Goal: Transaction & Acquisition: Purchase product/service

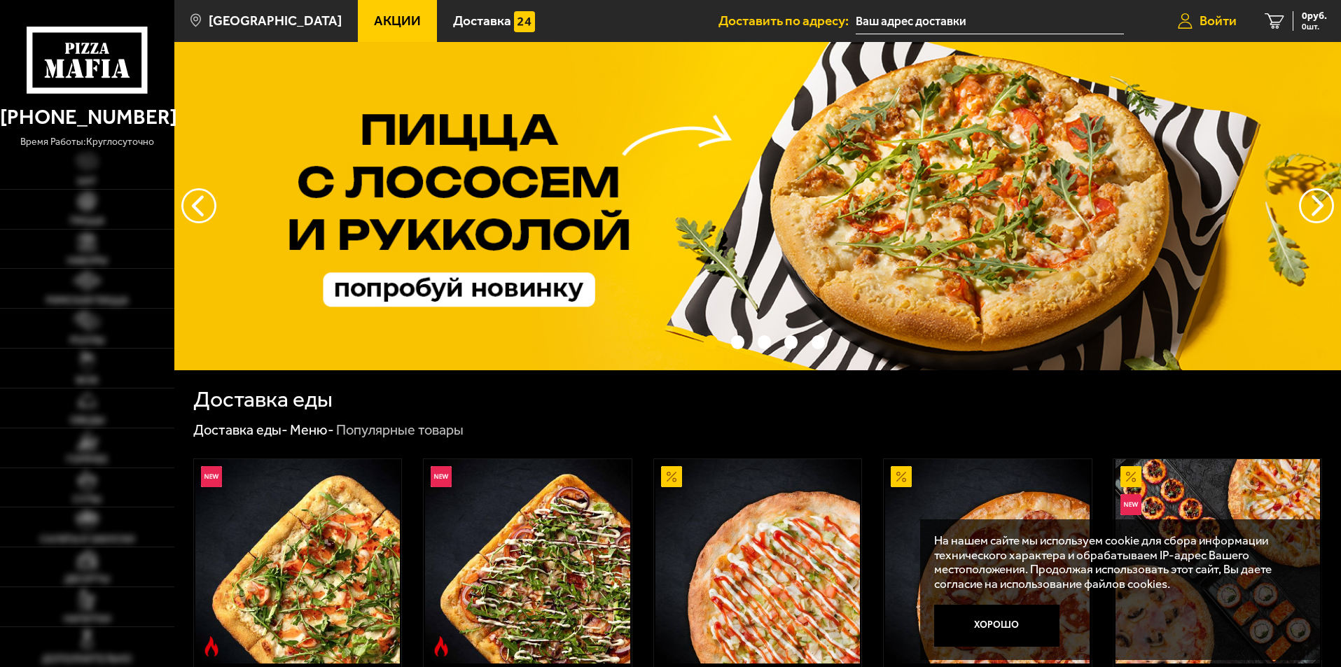
click at [1224, 12] on link "Войти" at bounding box center [1207, 21] width 87 height 42
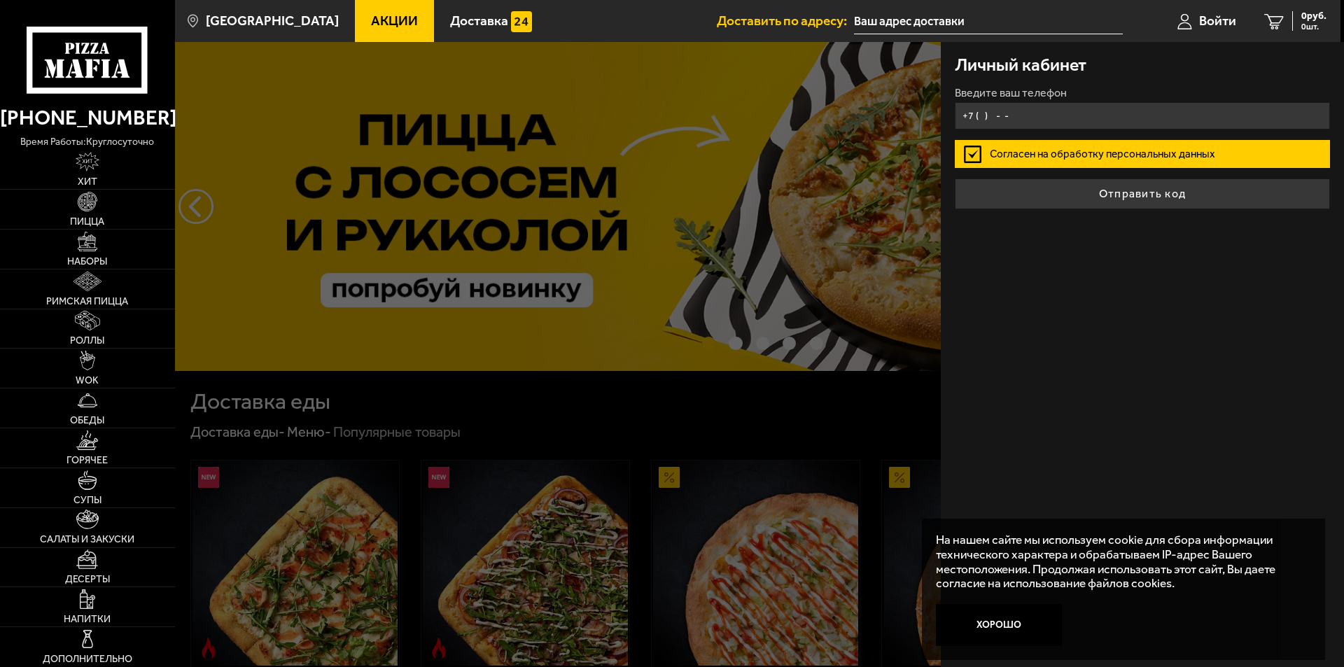
click at [1042, 110] on input "+7 ( ) - -" at bounding box center [1142, 115] width 375 height 27
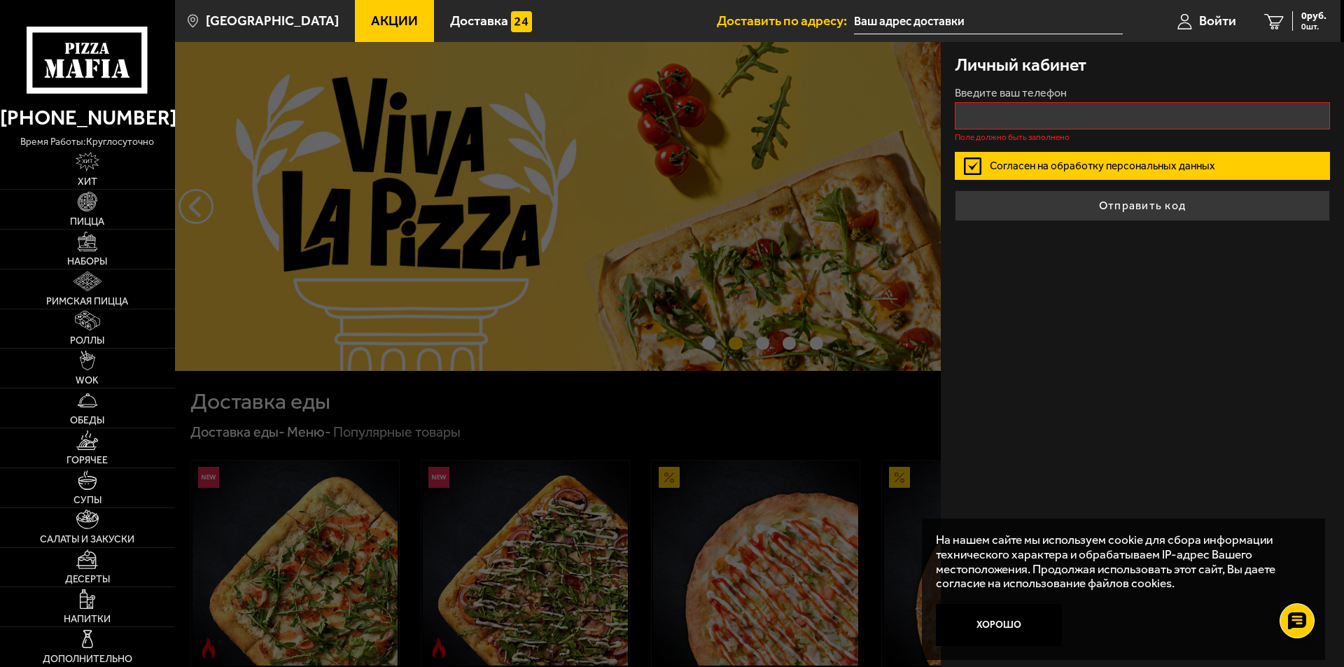
click at [972, 150] on form "Введите ваш телефон Поле должно быть заполнено Согласен на обработку персональн…" at bounding box center [1142, 155] width 375 height 134
click at [971, 158] on label "Согласен на обработку персональных данных" at bounding box center [1142, 166] width 375 height 28
click at [0, 0] on input "Согласен на обработку персональных данных" at bounding box center [0, 0] width 0 height 0
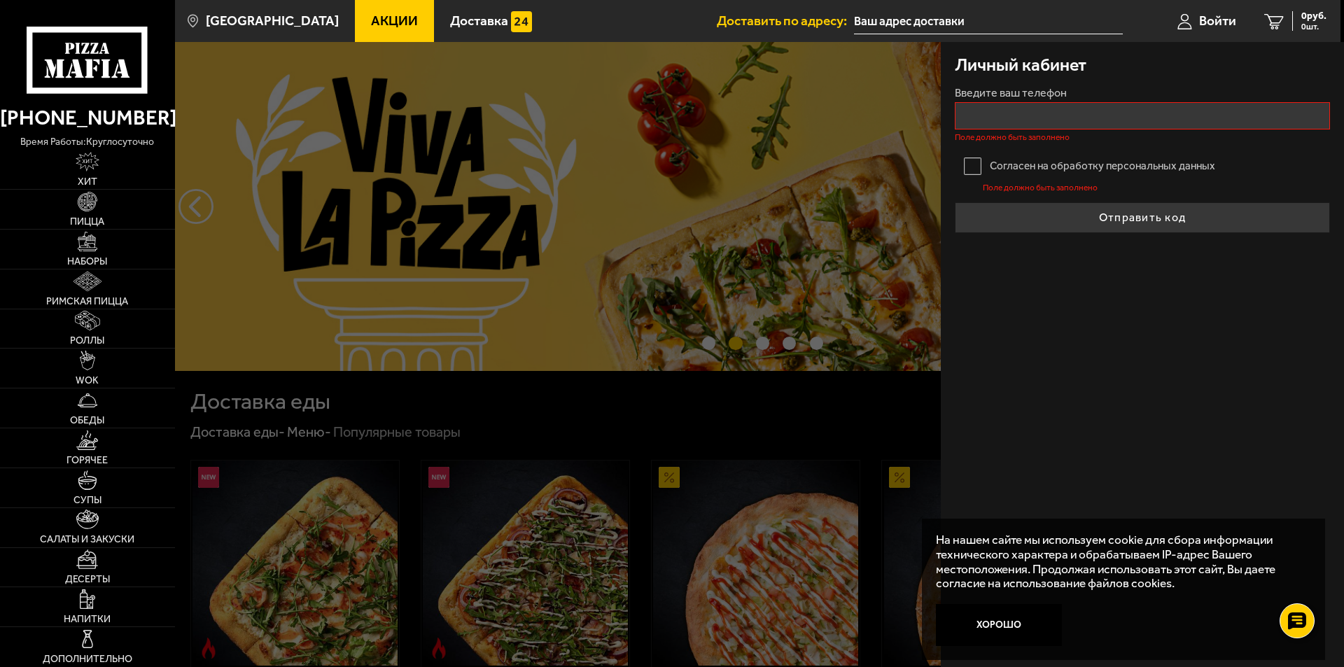
click at [971, 158] on label "Согласен на обработку персональных данных" at bounding box center [1142, 166] width 375 height 28
click at [0, 0] on input "Согласен на обработку персональных данных" at bounding box center [0, 0] width 0 height 0
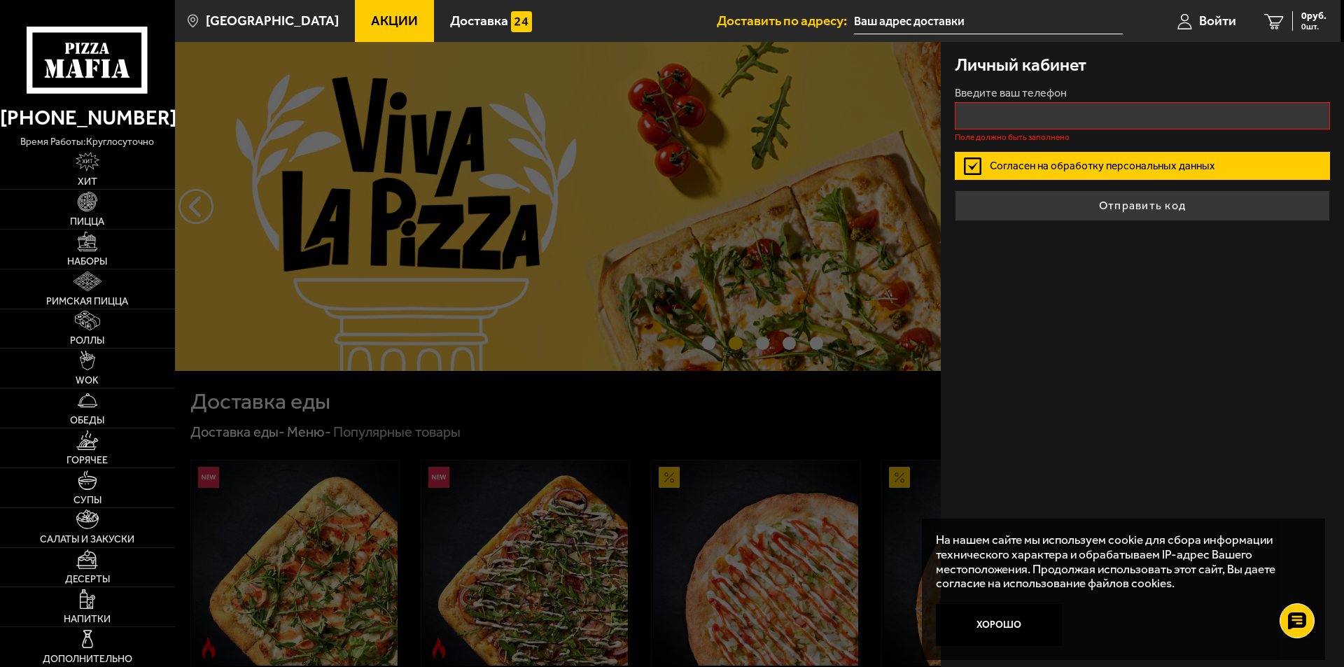
drag, startPoint x: 971, startPoint y: 158, endPoint x: 980, endPoint y: 170, distance: 15.0
click at [971, 159] on label "Согласен на обработку персональных данных" at bounding box center [1142, 166] width 375 height 28
click at [0, 0] on input "Согласен на обработку персональных данных" at bounding box center [0, 0] width 0 height 0
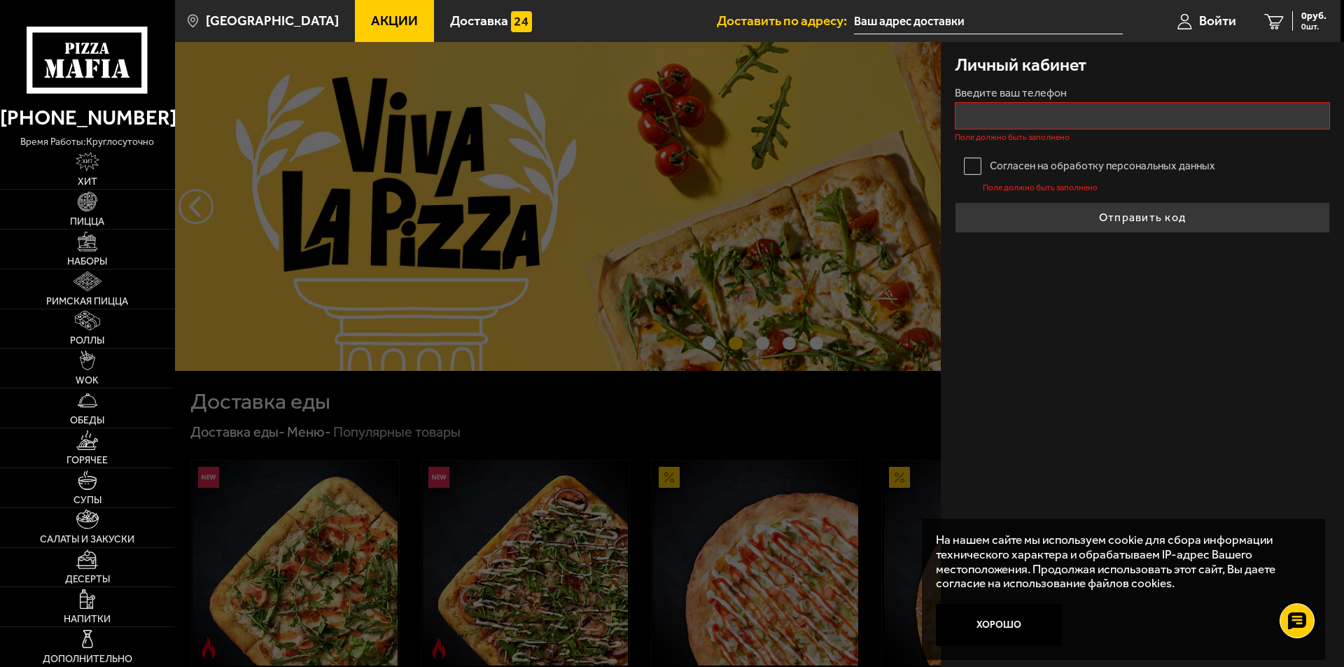
click at [988, 85] on div "Личный кабинет" at bounding box center [1142, 65] width 375 height 46
click at [991, 112] on input "+7 ( ) - -" at bounding box center [1142, 115] width 375 height 27
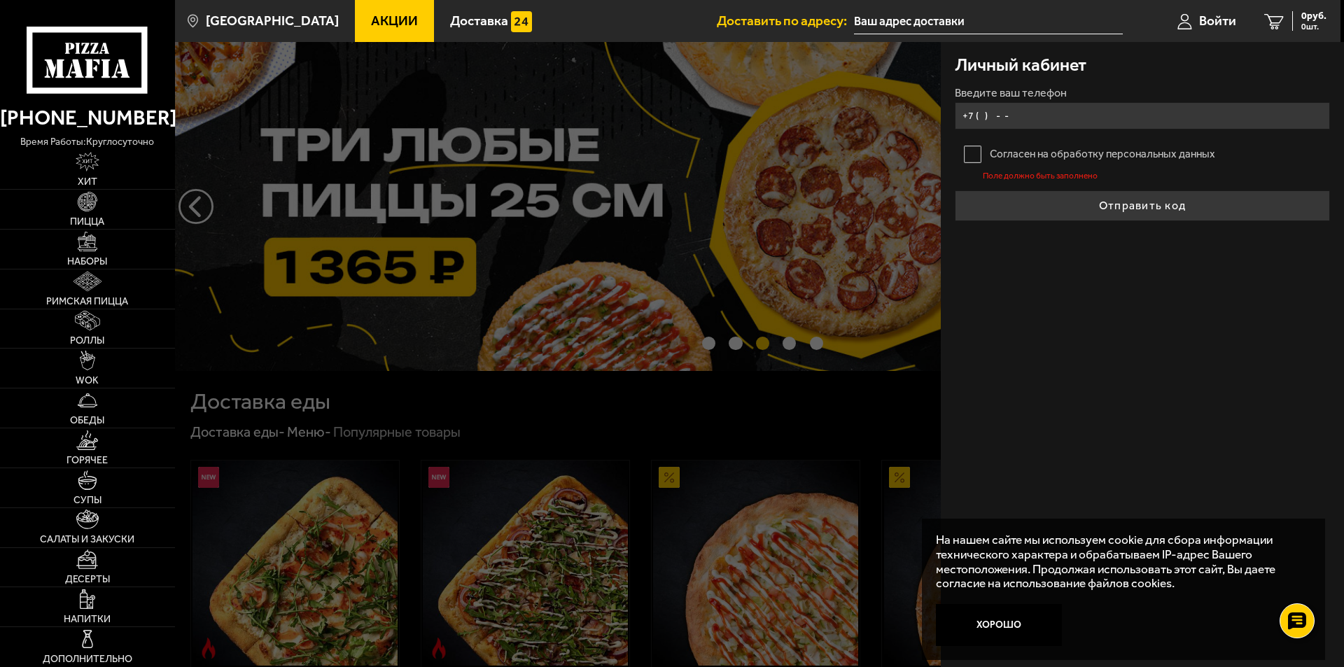
type input "[PHONE_NUMBER]"
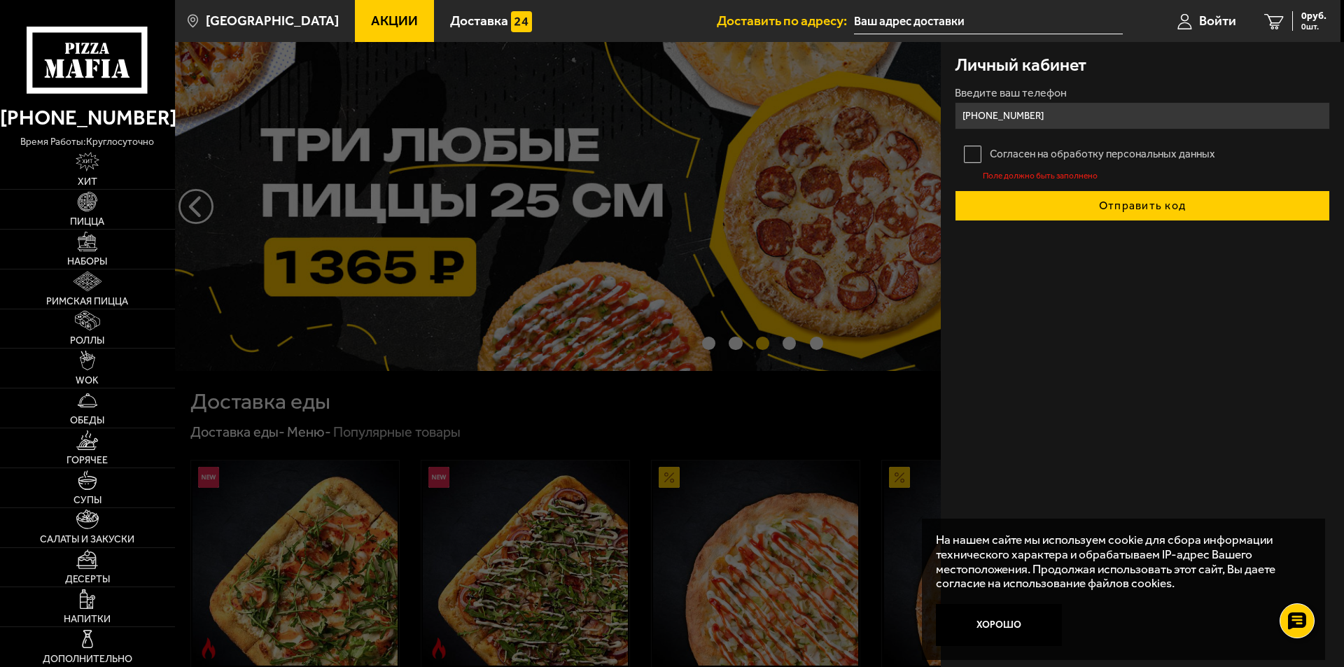
click at [1124, 205] on button "Отправить код" at bounding box center [1142, 205] width 375 height 31
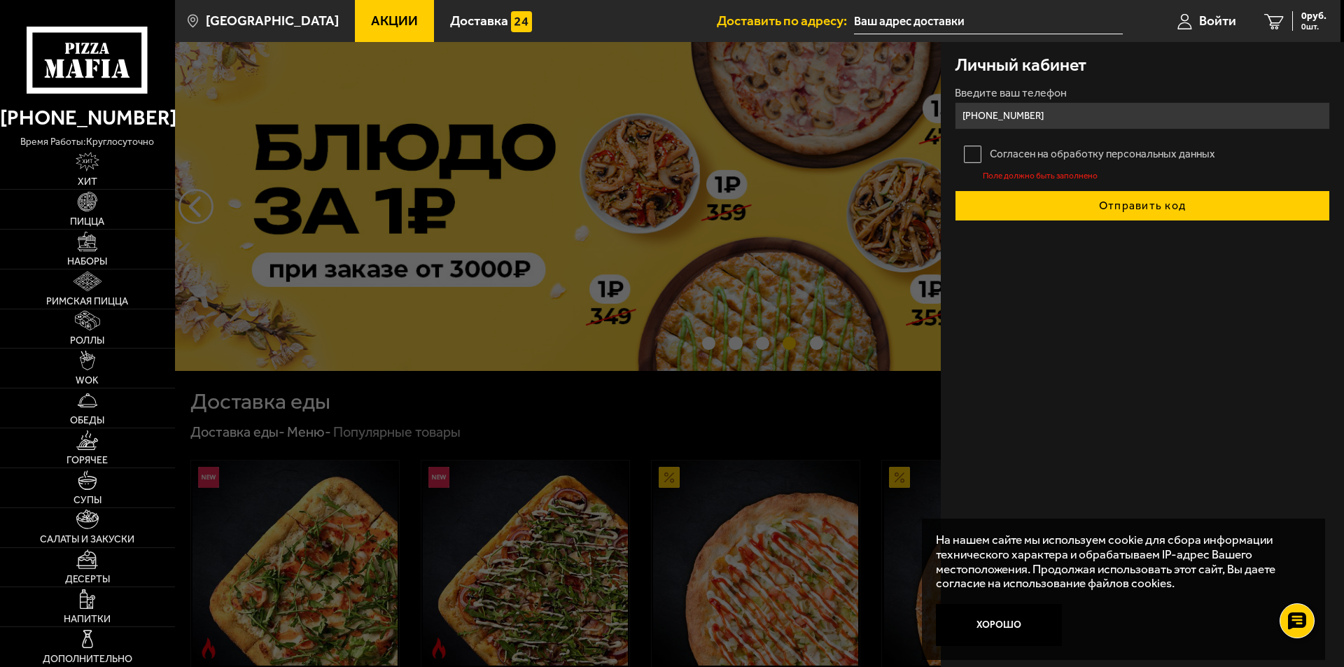
click at [1124, 207] on button "Отправить код" at bounding box center [1142, 205] width 375 height 31
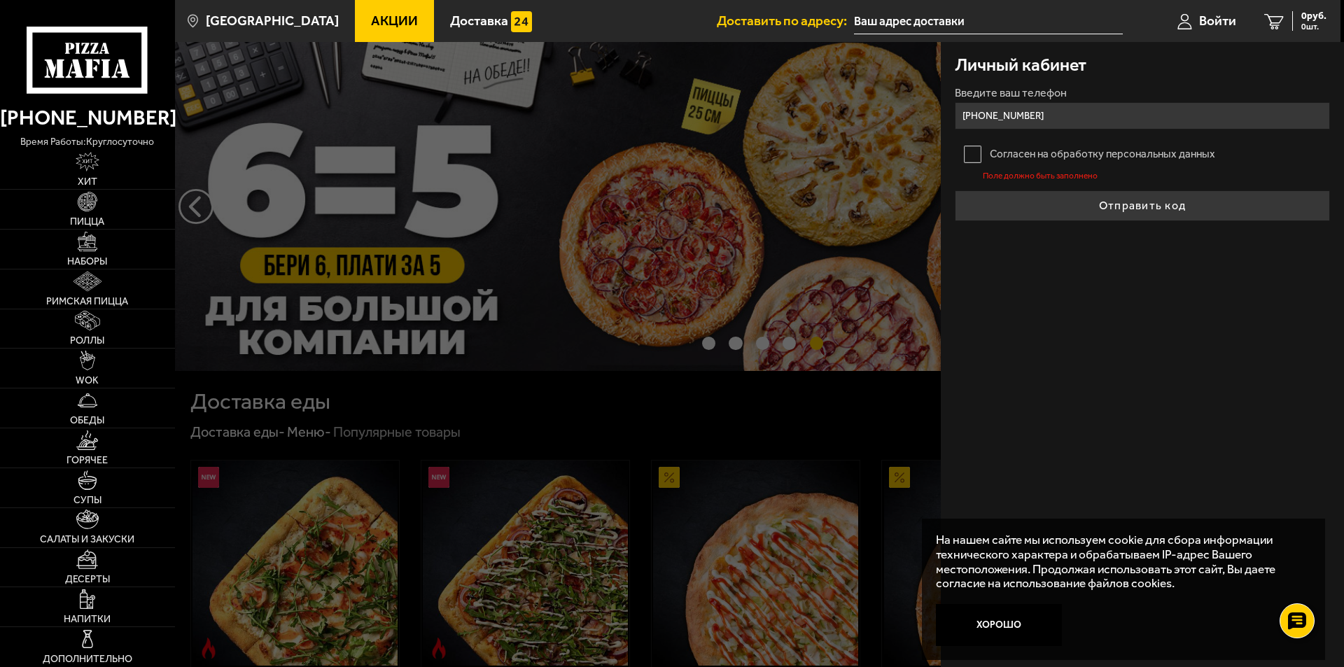
click at [980, 159] on label "Согласен на обработку персональных данных" at bounding box center [1142, 154] width 375 height 28
click at [0, 0] on input "Согласен на обработку персональных данных" at bounding box center [0, 0] width 0 height 0
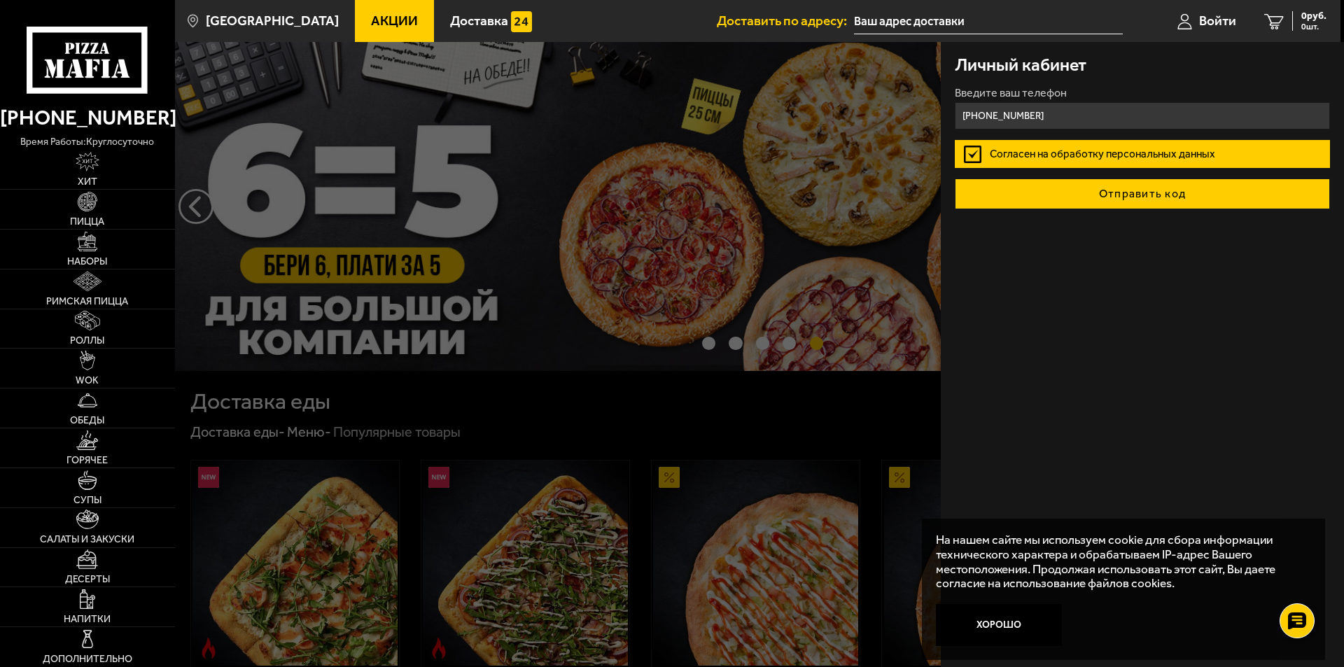
click at [1080, 195] on button "Отправить код" at bounding box center [1142, 194] width 375 height 31
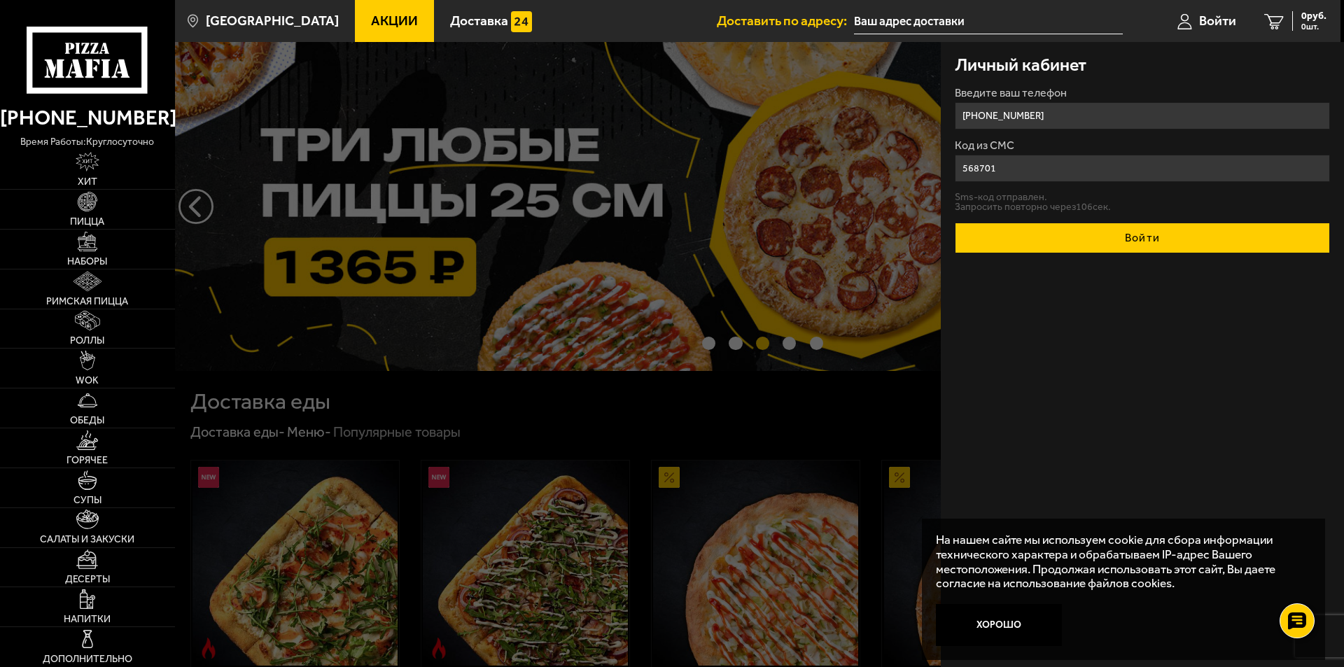
type input "568701"
click at [1065, 249] on button "Войти" at bounding box center [1142, 238] width 375 height 31
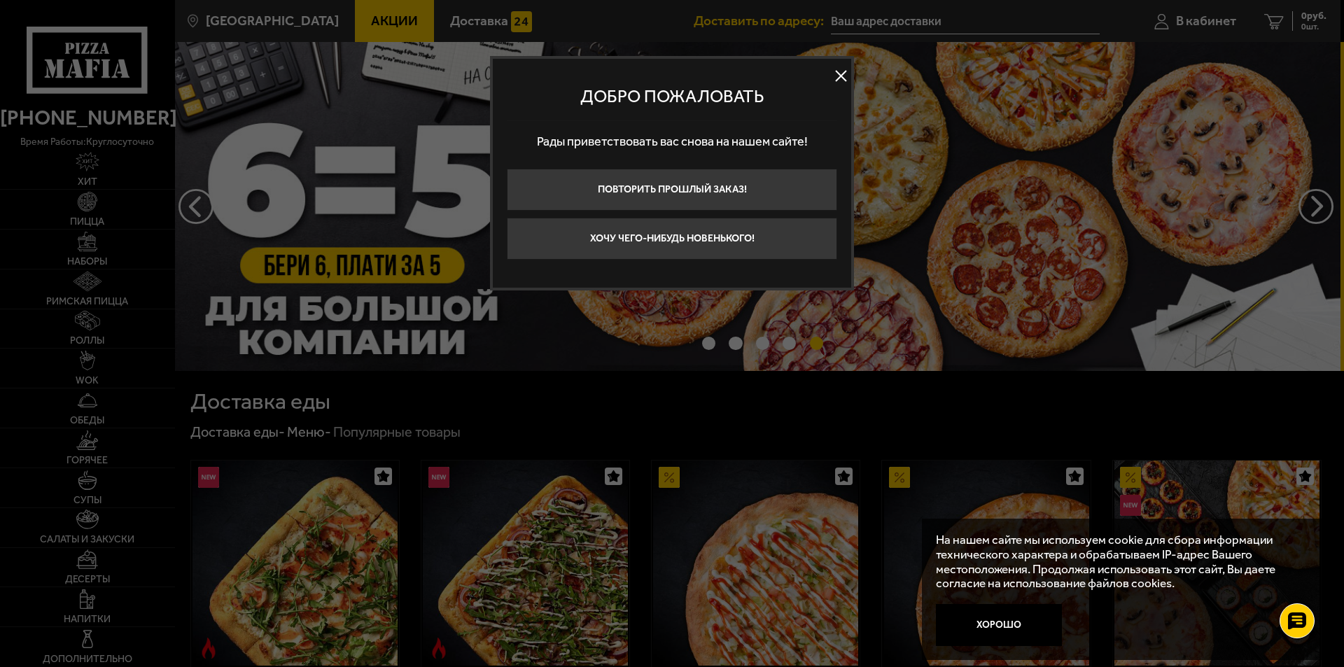
click at [844, 70] on button at bounding box center [840, 76] width 21 height 21
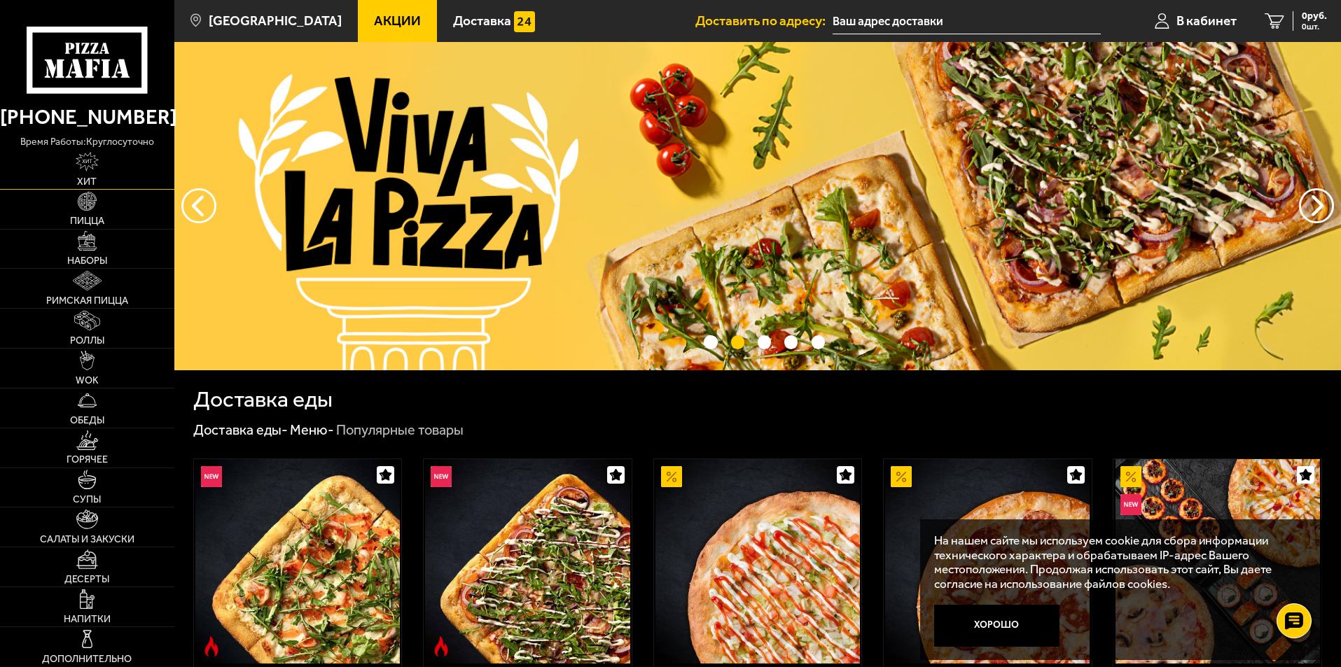
click at [99, 170] on link "Хит" at bounding box center [87, 169] width 174 height 39
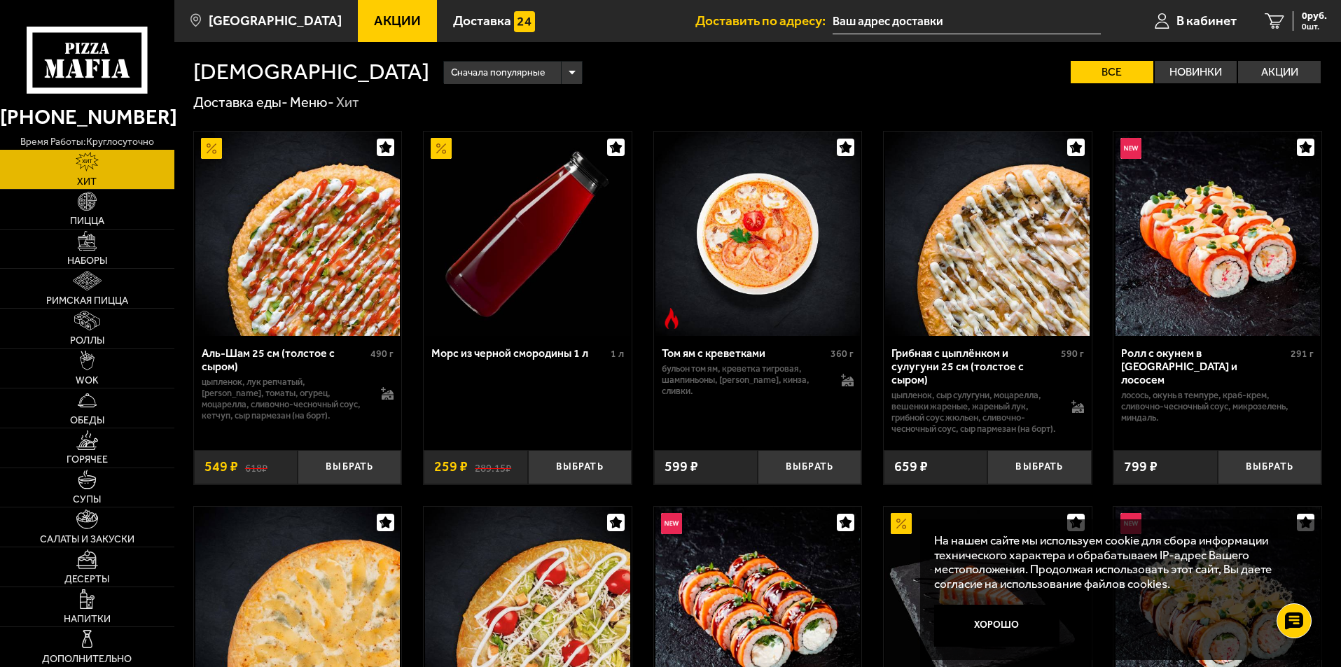
click at [979, 620] on button "Хорошо" at bounding box center [997, 626] width 126 height 42
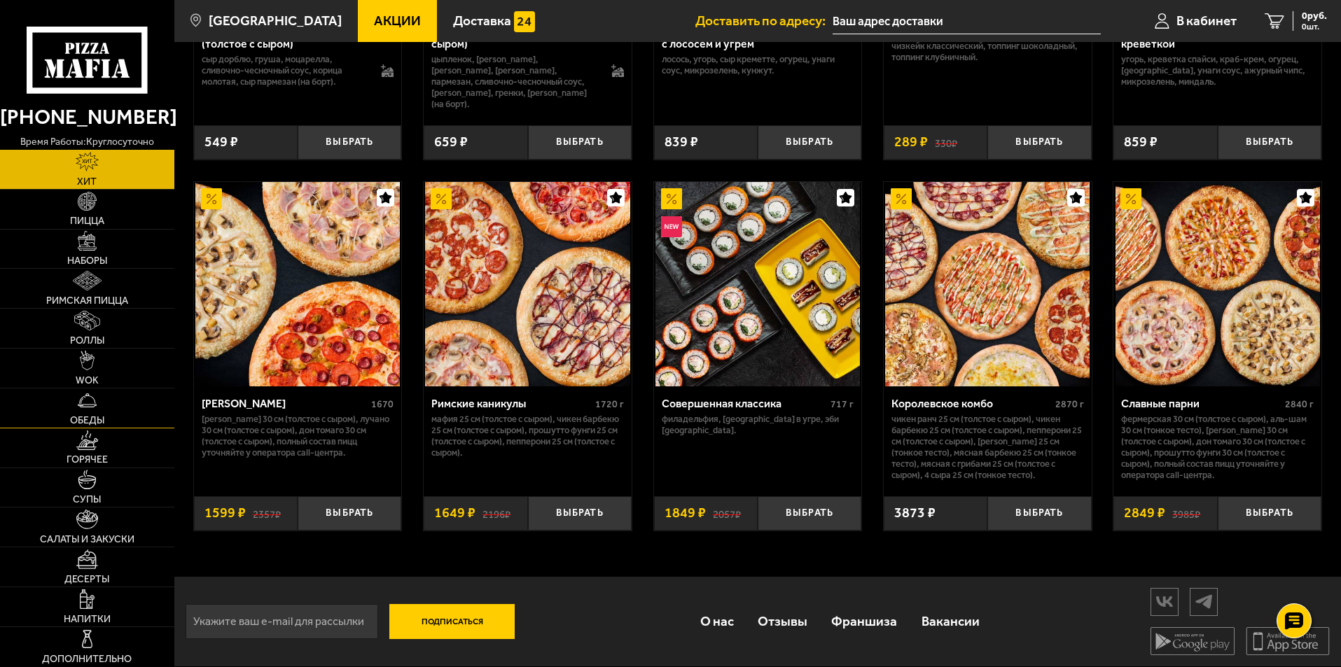
scroll to position [701, 0]
click at [90, 436] on img at bounding box center [87, 441] width 22 height 20
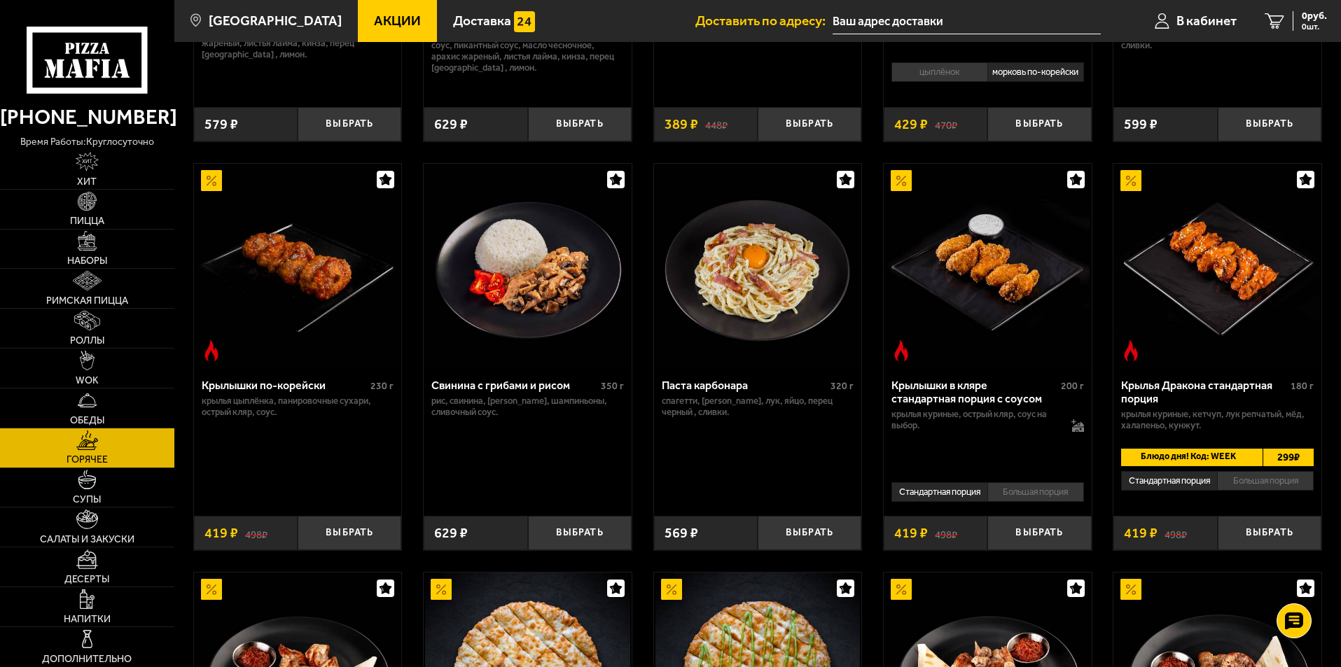
scroll to position [560, 0]
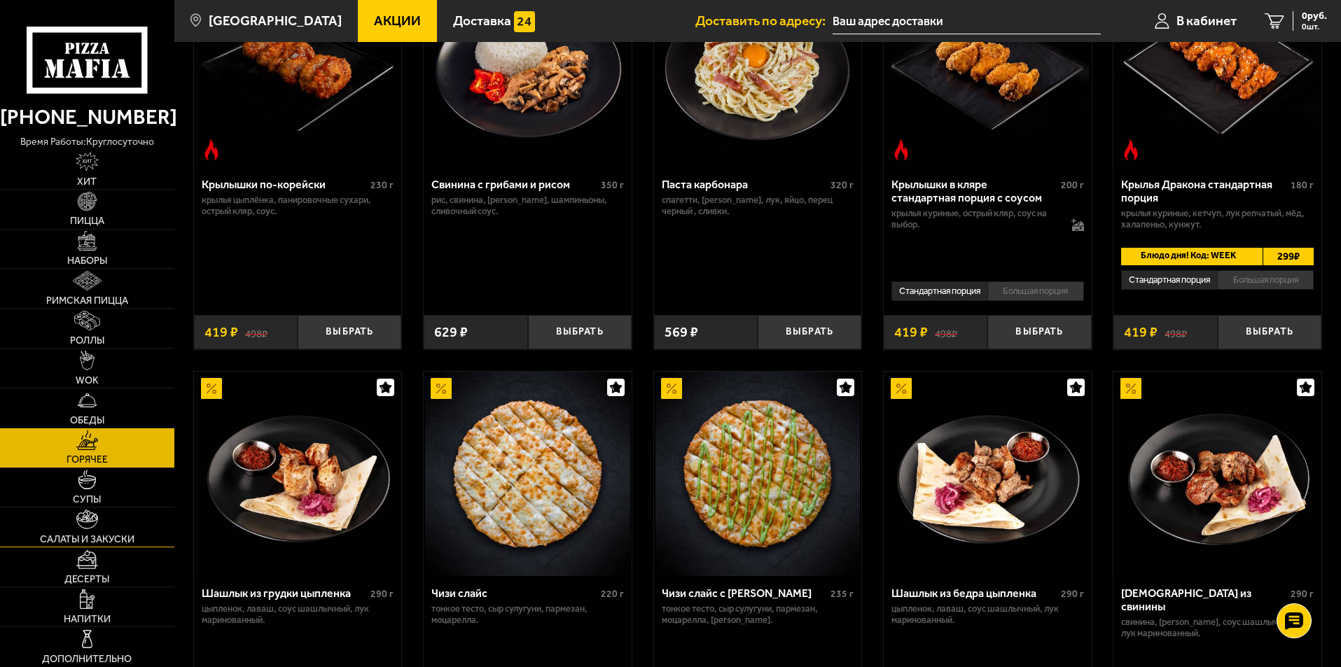
click at [95, 522] on img at bounding box center [87, 520] width 22 height 20
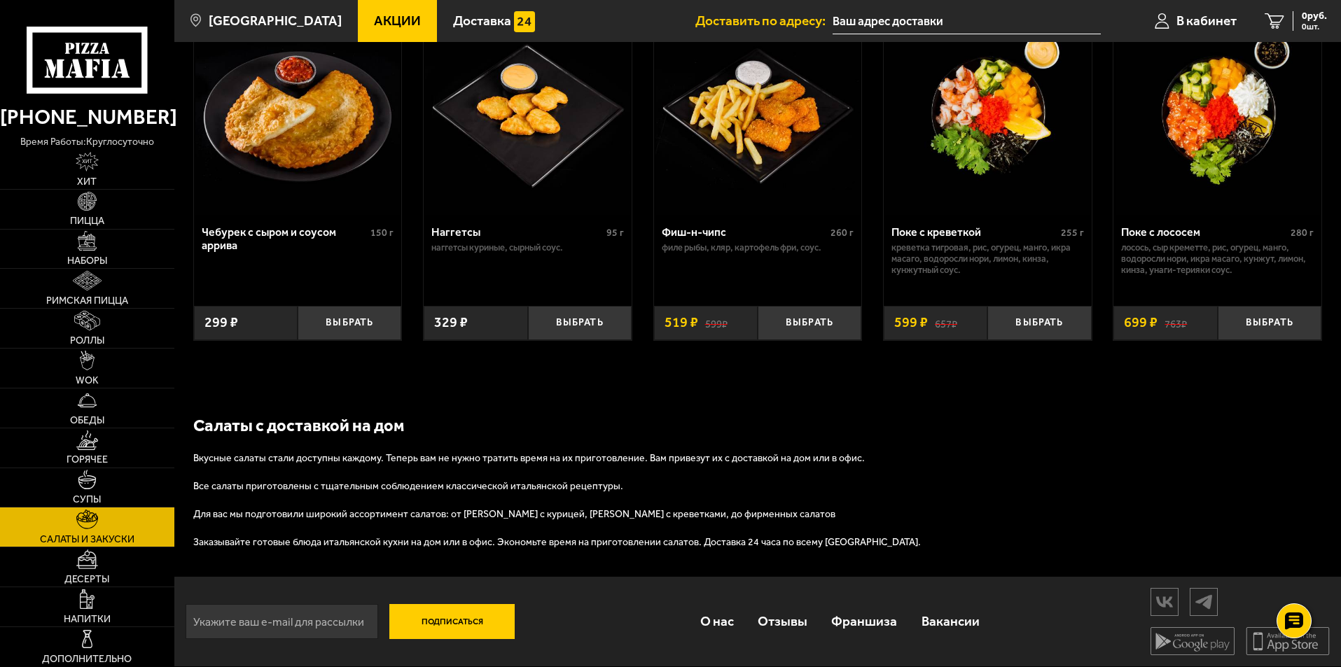
scroll to position [924, 0]
